Goal: Transaction & Acquisition: Purchase product/service

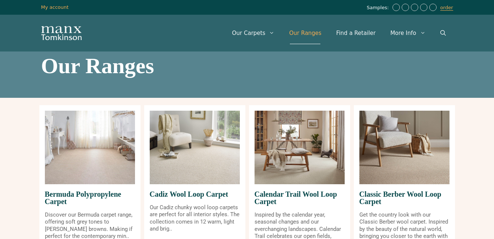
scroll to position [74, 0]
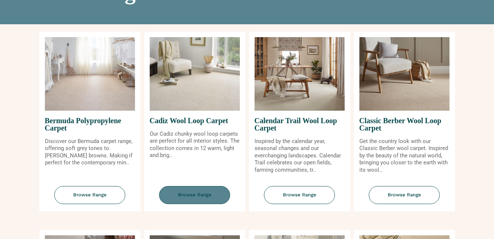
click at [200, 194] on span "Browse Range" at bounding box center [194, 195] width 71 height 18
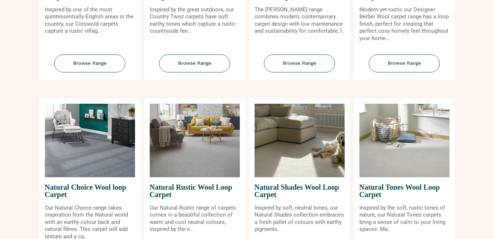
scroll to position [404, 0]
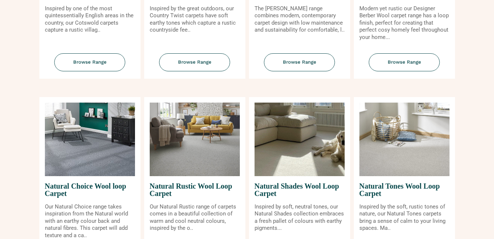
click at [285, 153] on img at bounding box center [299, 140] width 90 height 74
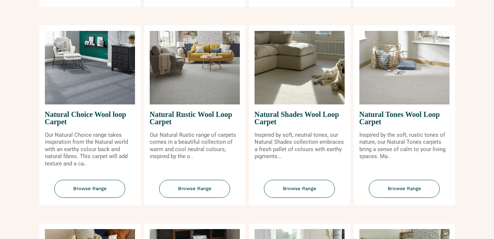
scroll to position [478, 0]
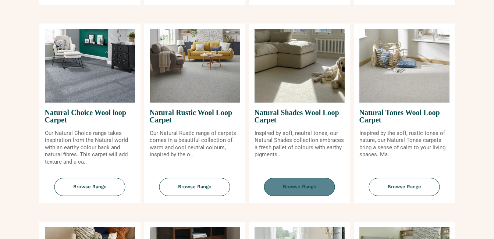
click at [291, 182] on span "Browse Range" at bounding box center [299, 187] width 71 height 18
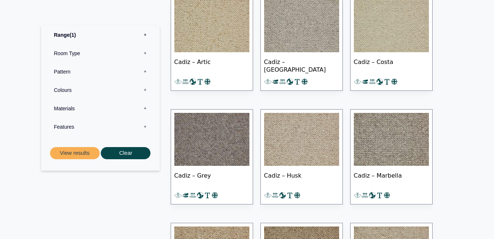
scroll to position [404, 0]
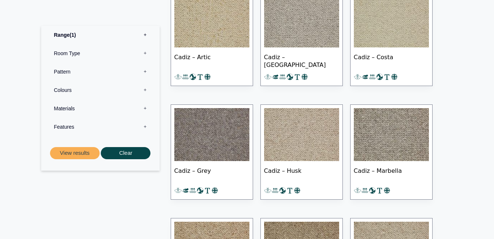
click at [393, 62] on span "Cadiz – Costa" at bounding box center [391, 60] width 75 height 26
click at [279, 141] on img at bounding box center [301, 134] width 75 height 53
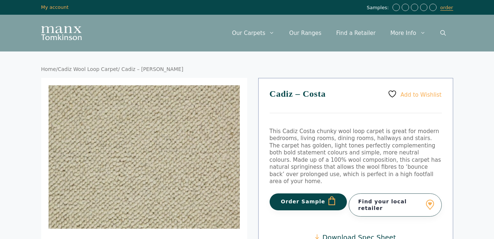
click at [313, 193] on button "Order Sample" at bounding box center [308, 201] width 78 height 17
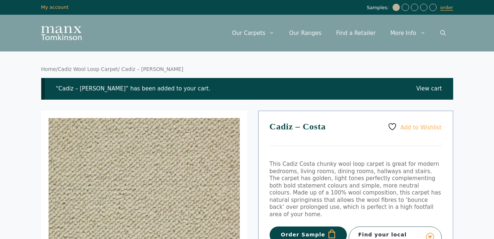
click at [314, 226] on button "Order Sample" at bounding box center [308, 234] width 78 height 17
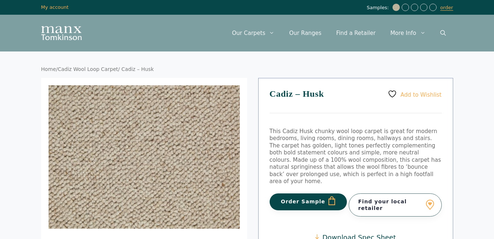
click at [301, 193] on button "Order Sample" at bounding box center [308, 201] width 78 height 17
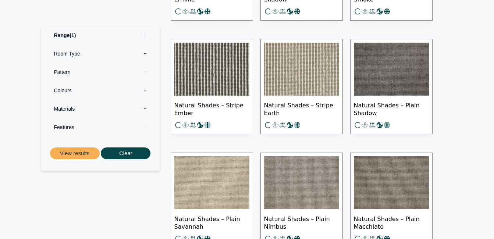
scroll to position [515, 0]
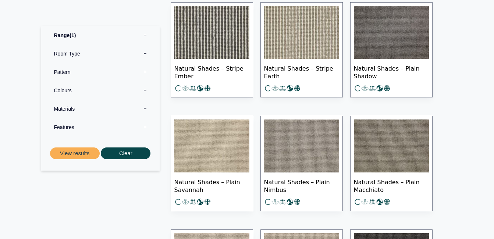
click at [223, 126] on img at bounding box center [211, 145] width 75 height 53
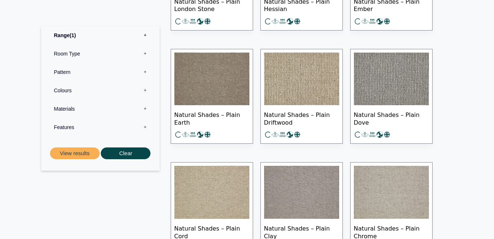
scroll to position [882, 0]
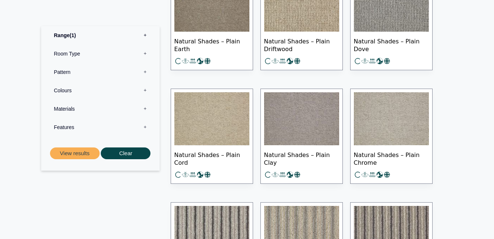
click at [229, 146] on span "Natural Shades – Plain Cord" at bounding box center [211, 158] width 75 height 26
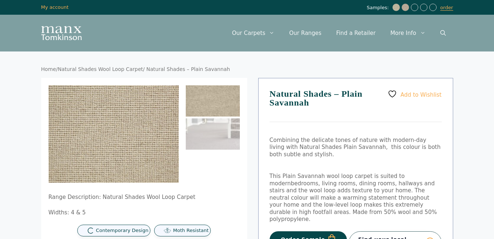
scroll to position [37, 0]
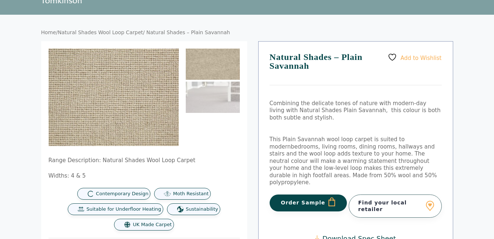
click at [305, 194] on button "Order Sample" at bounding box center [308, 202] width 78 height 17
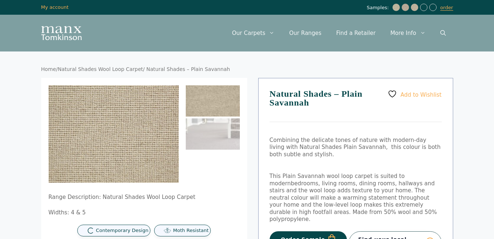
scroll to position [37, 0]
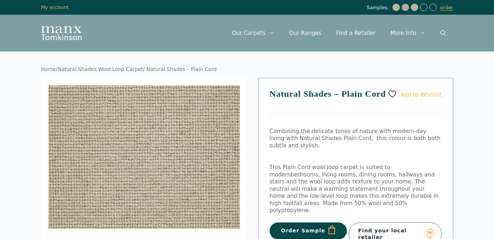
click at [308, 222] on button "Order Sample" at bounding box center [308, 230] width 78 height 17
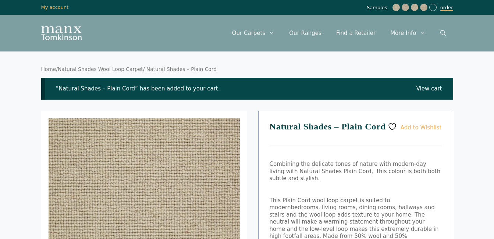
drag, startPoint x: 437, startPoint y: 9, endPoint x: 447, endPoint y: 7, distance: 10.5
click at [446, 7] on link "order" at bounding box center [446, 8] width 13 height 6
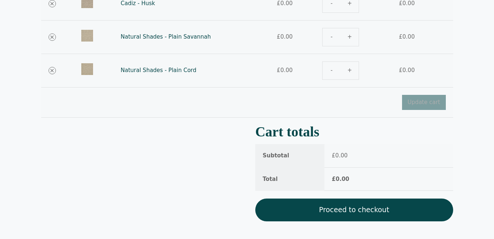
scroll to position [184, 0]
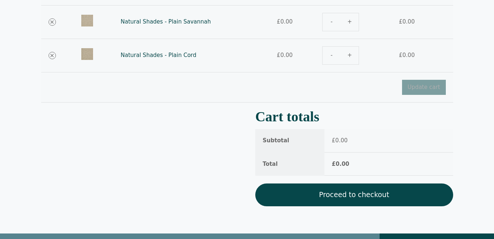
click at [347, 192] on link "Proceed to checkout" at bounding box center [354, 194] width 198 height 23
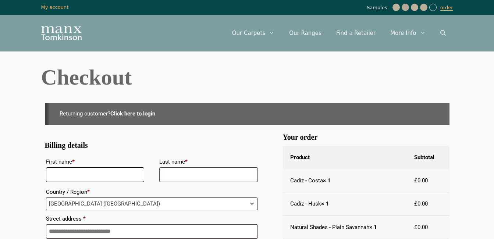
click at [111, 171] on input "First name *" at bounding box center [95, 174] width 99 height 15
type input "*****"
drag, startPoint x: 171, startPoint y: 172, endPoint x: 161, endPoint y: 173, distance: 10.3
click at [171, 172] on input "Last name *" at bounding box center [208, 174] width 99 height 15
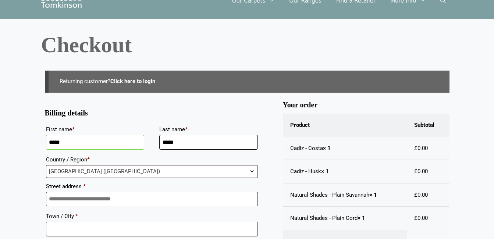
scroll to position [37, 0]
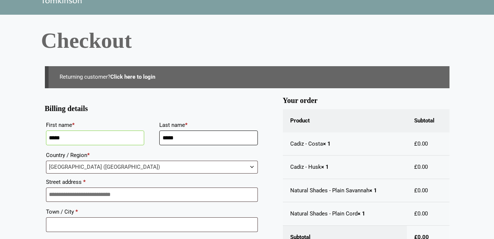
type input "*****"
click at [132, 196] on input "Street address *" at bounding box center [152, 194] width 212 height 15
type input "**********"
click at [113, 222] on input "Town / City *" at bounding box center [152, 224] width 212 height 15
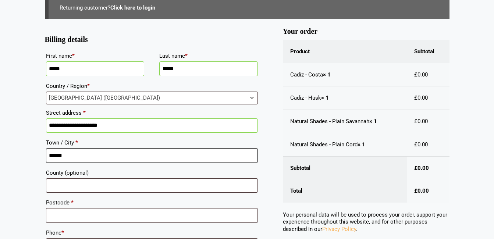
scroll to position [110, 0]
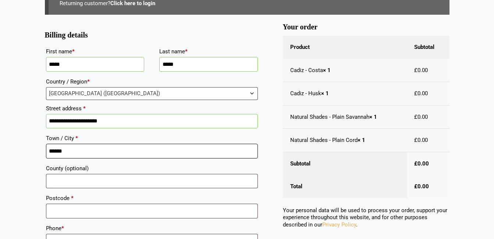
type input "******"
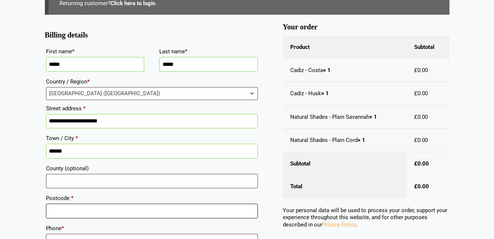
click at [112, 213] on input "Postcode *" at bounding box center [152, 211] width 212 height 15
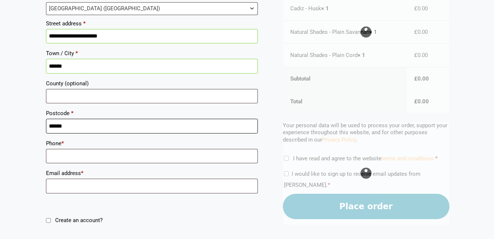
scroll to position [221, 0]
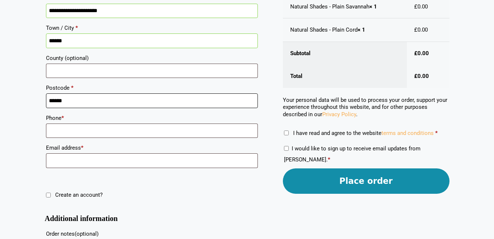
type input "******"
click at [113, 130] on input "Phone *" at bounding box center [152, 131] width 212 height 15
type input "**********"
type input "******"
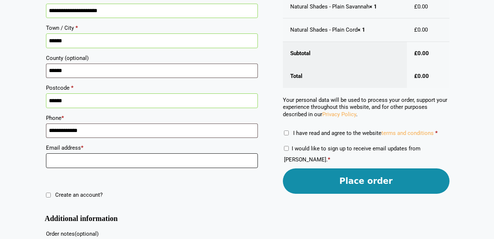
type input "**********"
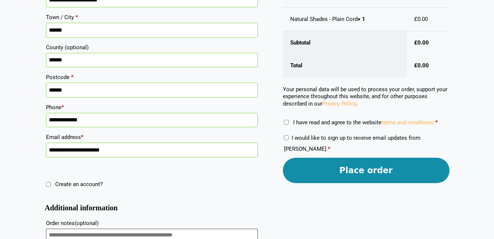
scroll to position [268, 0]
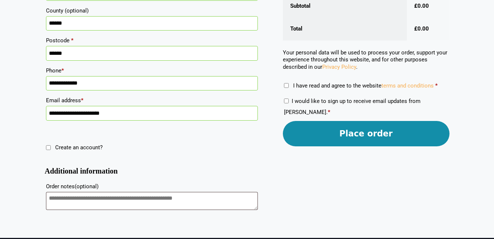
click at [347, 138] on button "Place order" at bounding box center [366, 133] width 167 height 25
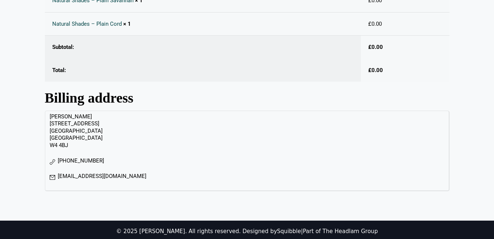
scroll to position [249, 0]
